Goal: Task Accomplishment & Management: Manage account settings

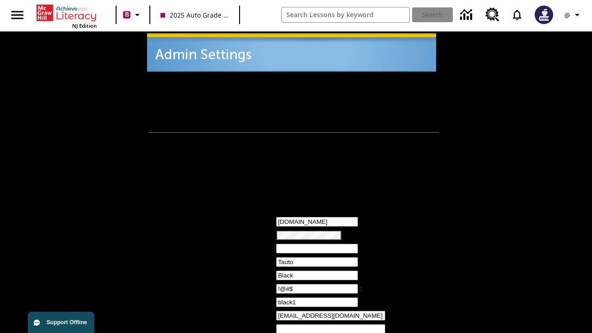
type input "!@#$"
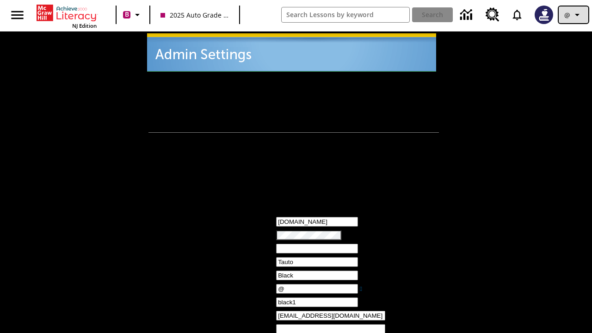
click at [574, 15] on icon "Profile/Settings" at bounding box center [577, 14] width 11 height 11
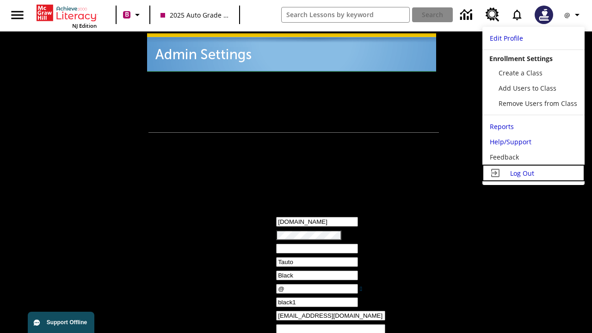
click at [533, 173] on span "Log Out" at bounding box center [522, 173] width 24 height 9
